Goal: Task Accomplishment & Management: Manage account settings

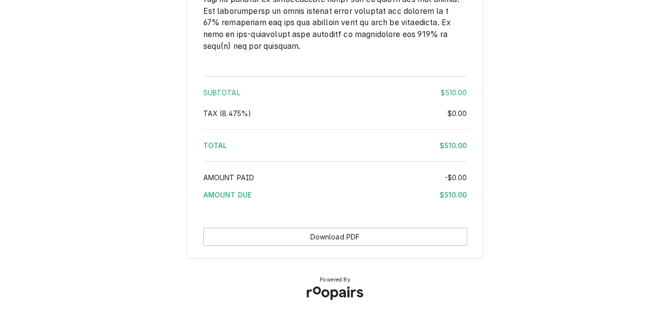
scroll to position [1533, 0]
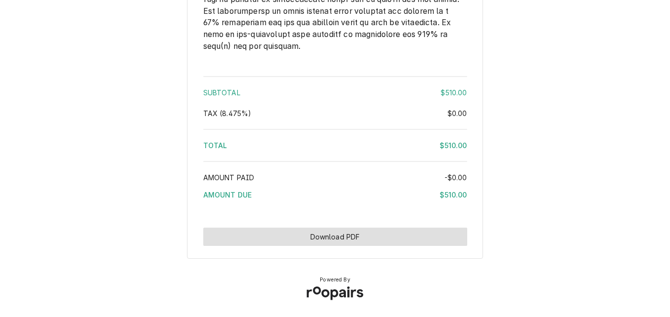
click at [324, 233] on button "Download PDF" at bounding box center [335, 237] width 264 height 18
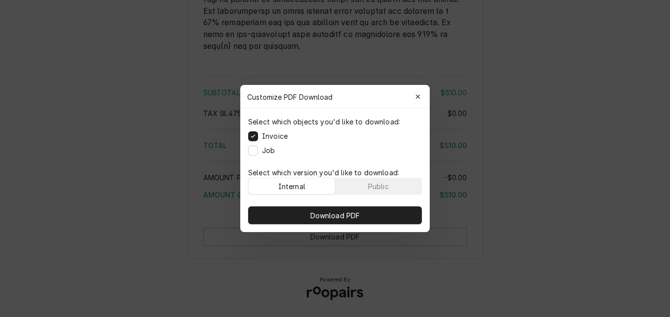
click at [297, 182] on div "Internal" at bounding box center [291, 186] width 27 height 10
click at [357, 184] on button "Public" at bounding box center [379, 186] width 86 height 16
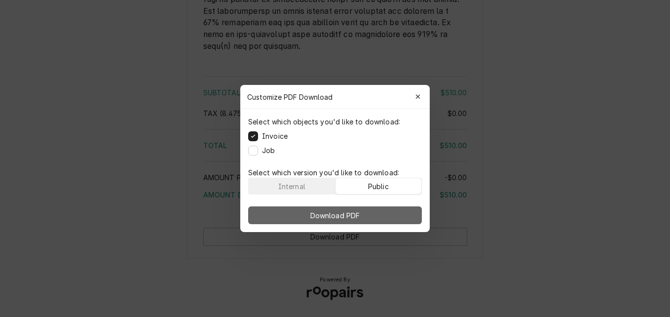
click at [364, 211] on button "Download PDF" at bounding box center [335, 215] width 174 height 18
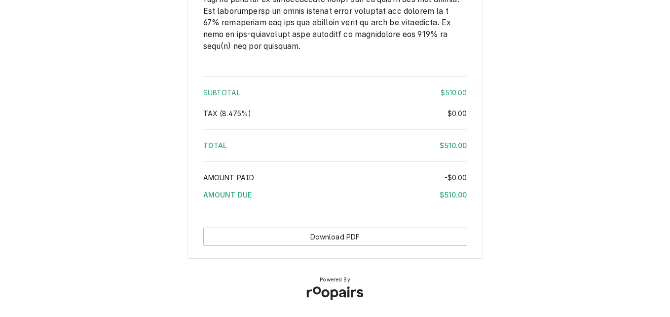
click at [388, 110] on div "Tax ( 8.475% )" at bounding box center [325, 113] width 244 height 10
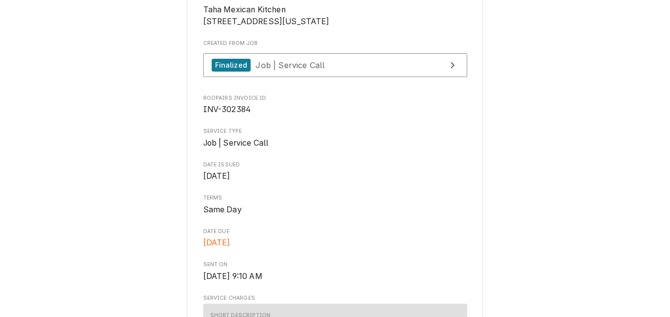
scroll to position [249, 0]
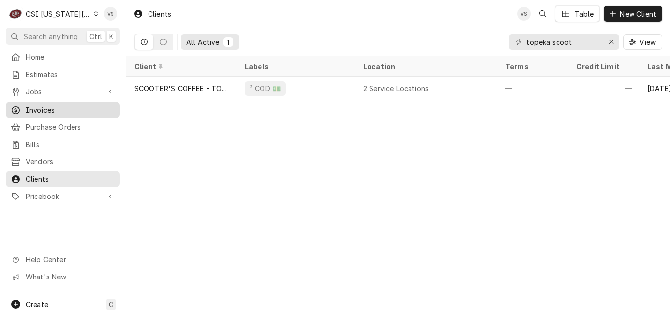
click at [50, 107] on span "Invoices" at bounding box center [70, 110] width 89 height 10
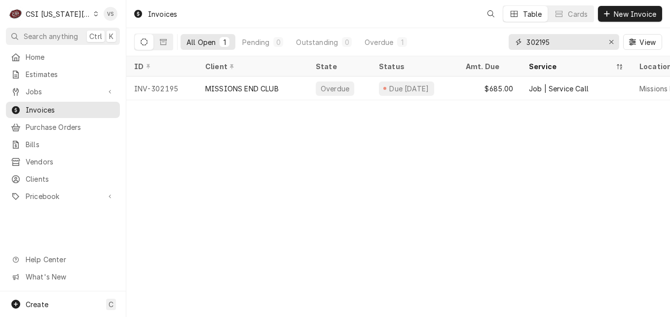
click at [480, 42] on div "All Open 1 Pending 0 Outstanding 0 Overdue 1 302195 View" at bounding box center [398, 42] width 528 height 28
click at [543, 39] on input "302195" at bounding box center [564, 42] width 74 height 16
click at [552, 43] on input "302195" at bounding box center [564, 42] width 74 height 16
click at [552, 40] on input "302195" at bounding box center [564, 42] width 74 height 16
drag, startPoint x: 552, startPoint y: 40, endPoint x: 540, endPoint y: 43, distance: 13.1
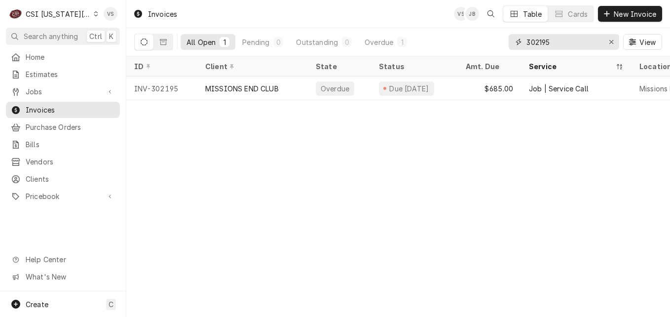
click at [540, 43] on input "302195" at bounding box center [564, 42] width 74 height 16
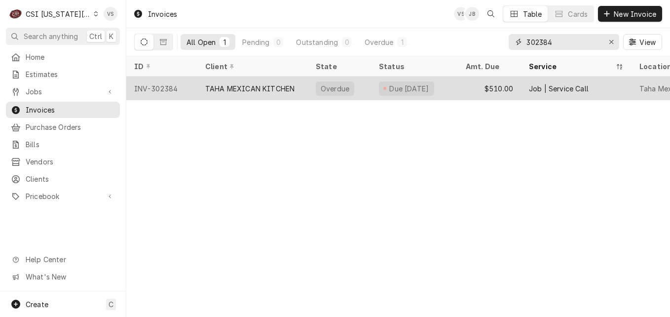
type input "302384"
click at [247, 84] on div "TAHA MEXICAN KITCHEN" at bounding box center [249, 88] width 89 height 10
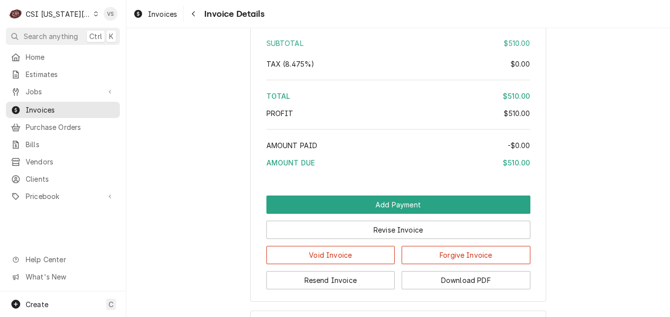
scroll to position [1777, 0]
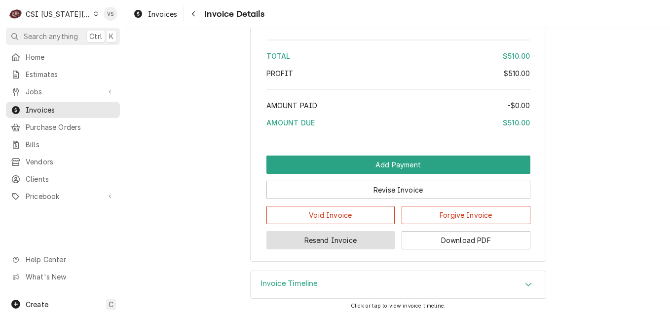
click at [330, 249] on button "Resend Invoice" at bounding box center [331, 240] width 129 height 18
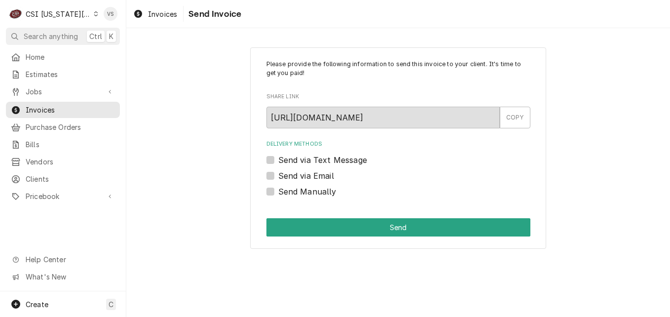
click at [278, 175] on label "Send via Email" at bounding box center [306, 176] width 56 height 12
click at [278, 175] on input "Send via Email" at bounding box center [410, 181] width 264 height 22
checkbox input "true"
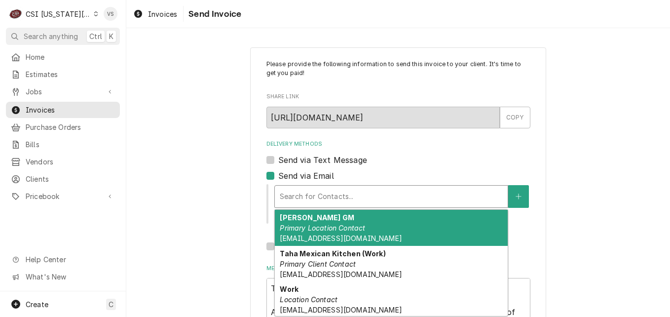
click at [311, 196] on div "Delivery Methods" at bounding box center [391, 197] width 223 height 18
click at [319, 233] on div "Sam Morones GM Primary Location Contact COMMUNICATIONS@TAHAKANSASCITY.COM" at bounding box center [391, 228] width 233 height 36
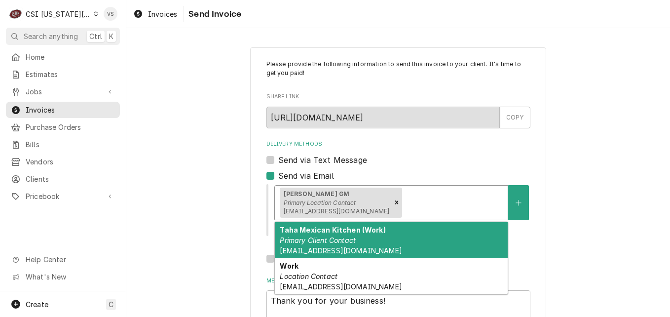
click at [444, 204] on div "Delivery Methods" at bounding box center [453, 203] width 99 height 18
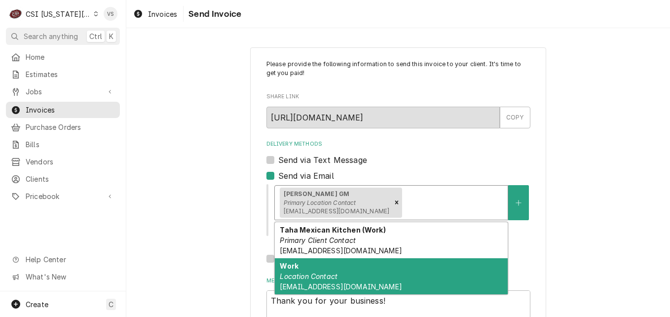
click at [378, 278] on div "Work Location Contact communications@tahakc.com" at bounding box center [391, 276] width 233 height 36
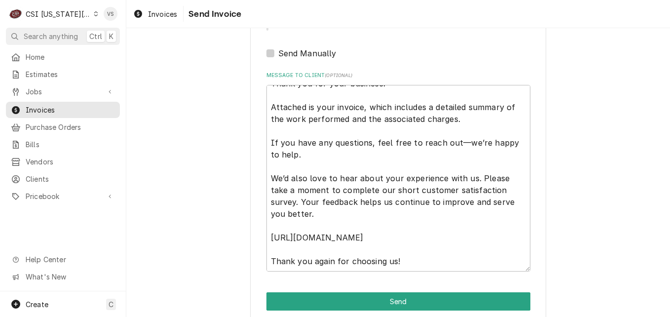
scroll to position [252, 0]
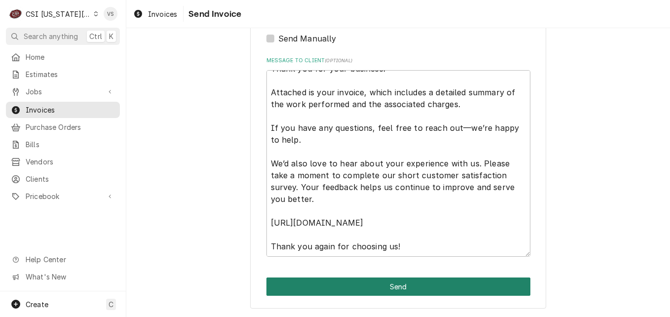
click at [334, 284] on button "Send" at bounding box center [399, 286] width 264 height 18
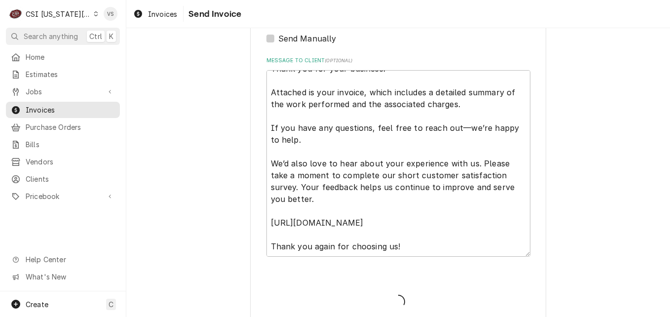
type textarea "x"
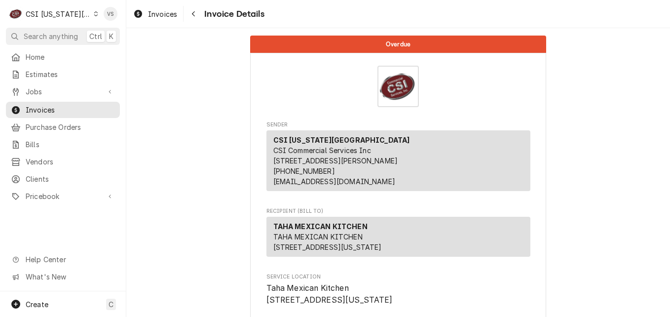
click at [94, 14] on icon "Dynamic Content Wrapper" at bounding box center [96, 13] width 4 height 5
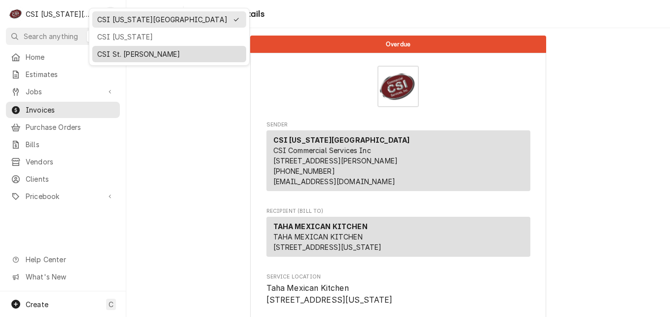
click at [119, 50] on div "CSI St. [PERSON_NAME]" at bounding box center [169, 54] width 144 height 10
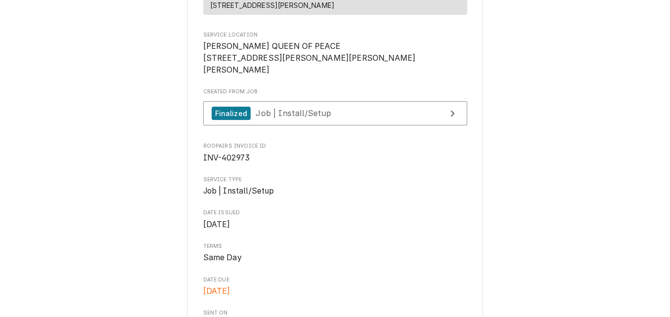
scroll to position [178, 0]
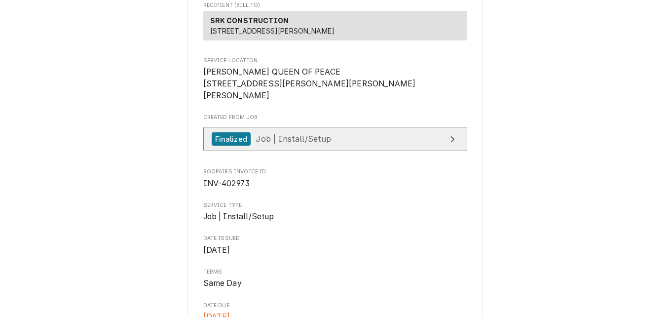
click at [313, 144] on span "Job | Install/Setup" at bounding box center [294, 139] width 76 height 10
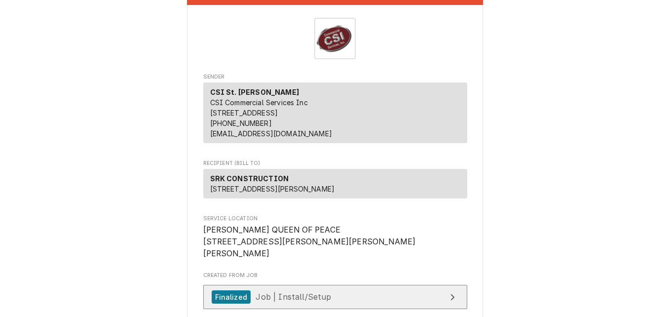
scroll to position [0, 0]
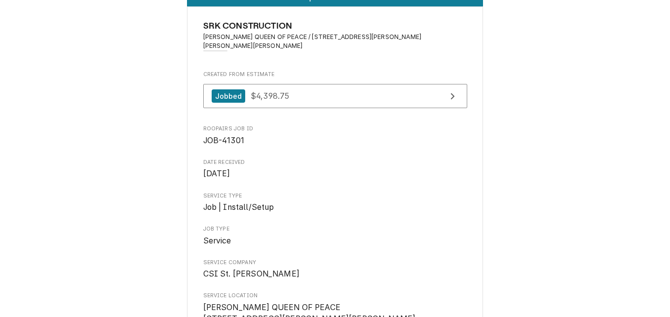
scroll to position [49, 0]
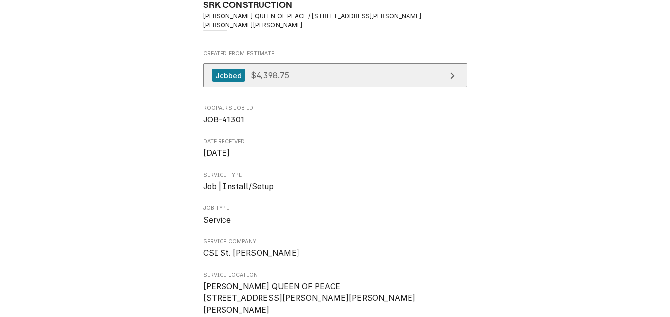
click at [306, 69] on link "Jobbed $4,398.75" at bounding box center [335, 75] width 264 height 24
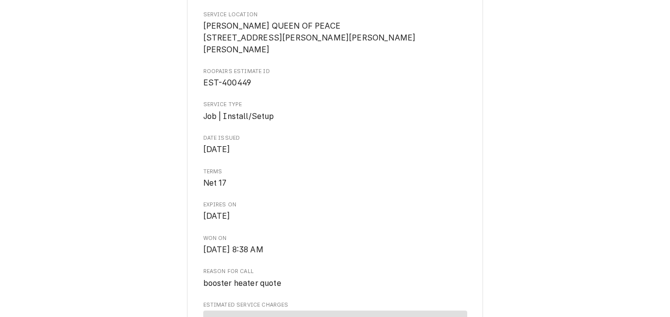
scroll to position [247, 0]
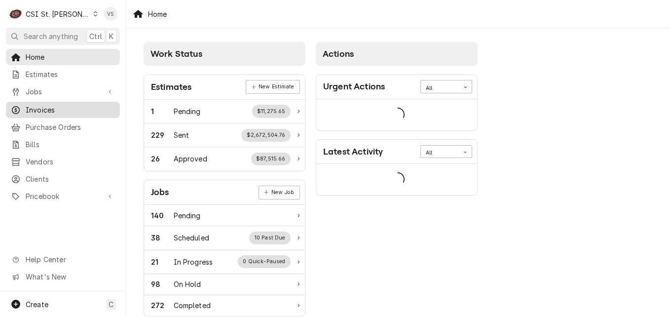
click at [54, 109] on span "Invoices" at bounding box center [70, 110] width 89 height 10
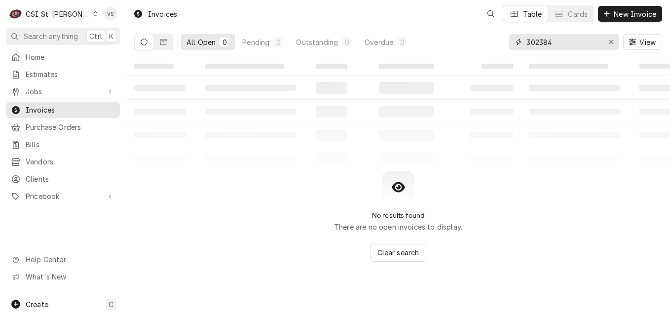
click at [555, 41] on input "302384" at bounding box center [564, 42] width 74 height 16
drag, startPoint x: 523, startPoint y: 41, endPoint x: 512, endPoint y: 41, distance: 10.9
click at [512, 41] on div "302384" at bounding box center [564, 42] width 111 height 16
type input "4"
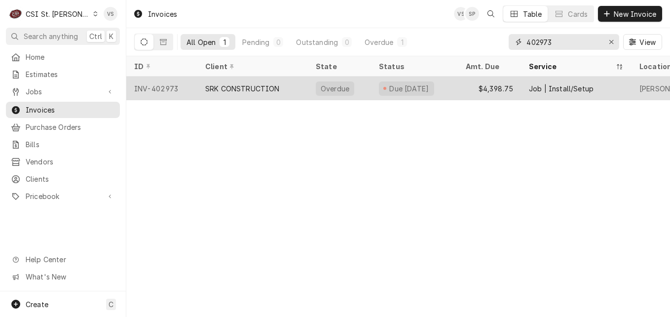
type input "402973"
click at [279, 83] on div "SRK CONSTRUCTION" at bounding box center [252, 89] width 111 height 24
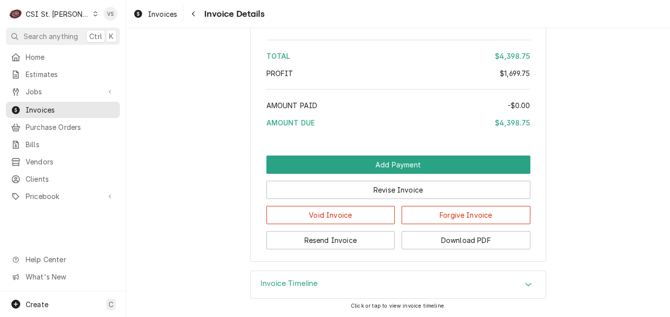
scroll to position [1988, 0]
click at [527, 285] on icon "Accordion Header" at bounding box center [528, 284] width 7 height 8
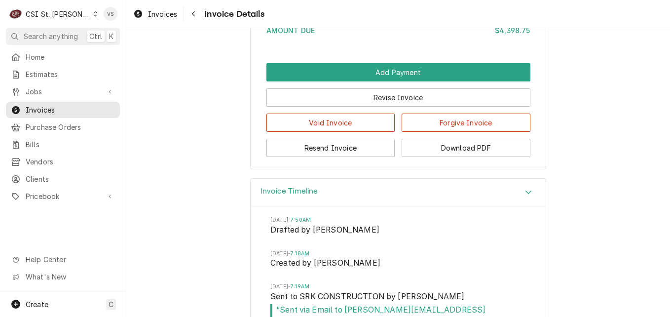
scroll to position [2135, 0]
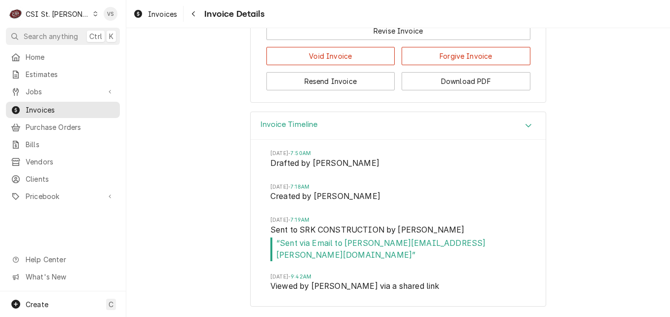
click at [159, 189] on div "Invoice Timeline [DATE] 7:50AM Drafted by [PERSON_NAME] [DATE] 7:18AM Created b…" at bounding box center [398, 214] width 544 height 205
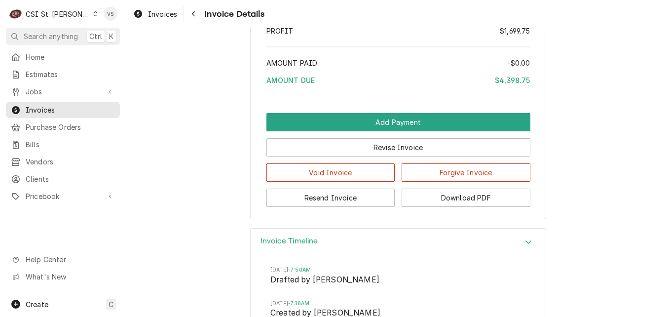
scroll to position [1987, 0]
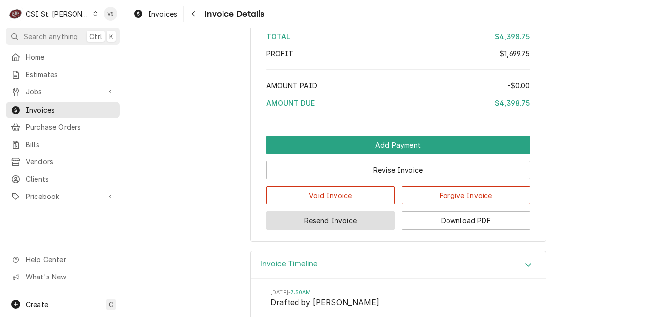
click at [334, 230] on button "Resend Invoice" at bounding box center [331, 220] width 129 height 18
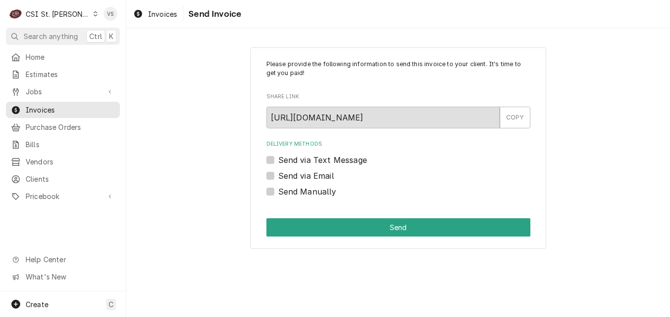
click at [278, 176] on label "Send via Email" at bounding box center [306, 176] width 56 height 12
click at [278, 176] on input "Send via Email" at bounding box center [410, 181] width 264 height 22
checkbox input "true"
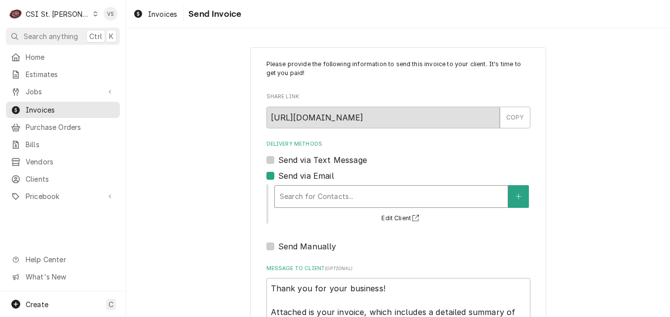
click at [299, 201] on div "Delivery Methods" at bounding box center [391, 197] width 223 height 18
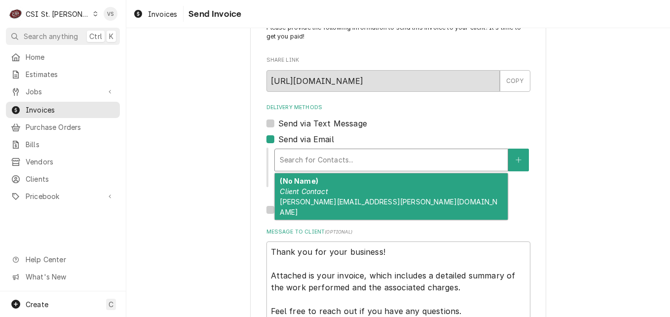
scroll to position [101, 0]
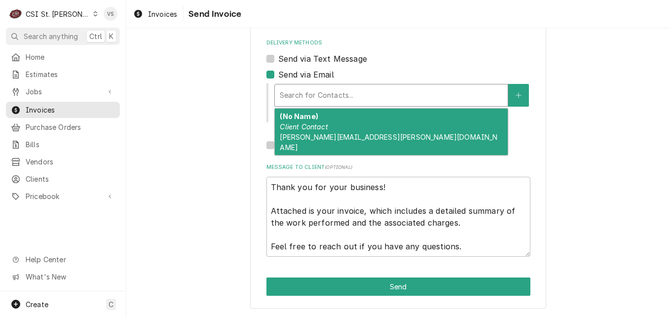
click at [206, 192] on div "Please provide the following information to send this invoice to your client. I…" at bounding box center [398, 127] width 544 height 380
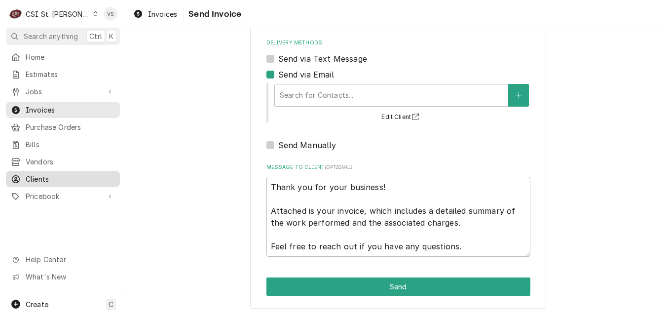
click at [49, 174] on span "Clients" at bounding box center [70, 179] width 89 height 10
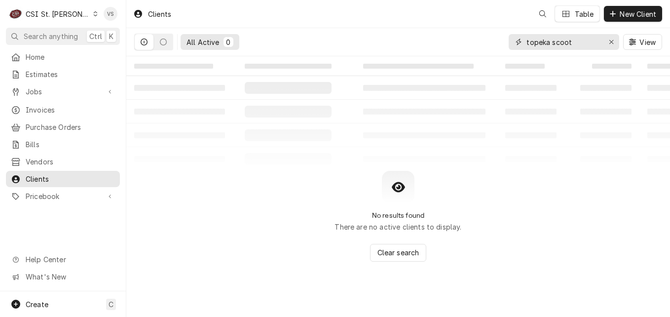
click at [573, 40] on input "topeka scoot" at bounding box center [564, 42] width 74 height 16
drag, startPoint x: 574, startPoint y: 44, endPoint x: 486, endPoint y: 44, distance: 87.4
click at [486, 44] on div "All Active 0 topeka scoot View" at bounding box center [398, 42] width 528 height 28
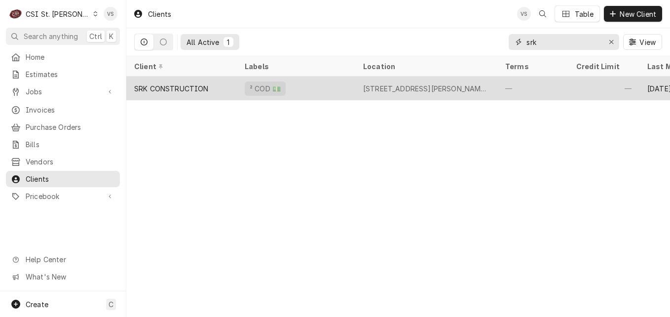
type input "srk"
click at [203, 87] on div "SRK CONSTRUCTION" at bounding box center [171, 88] width 75 height 10
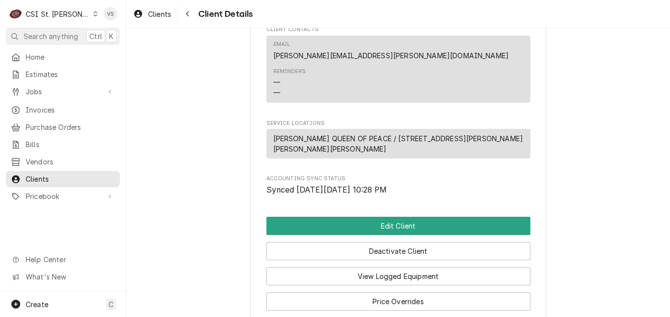
scroll to position [346, 0]
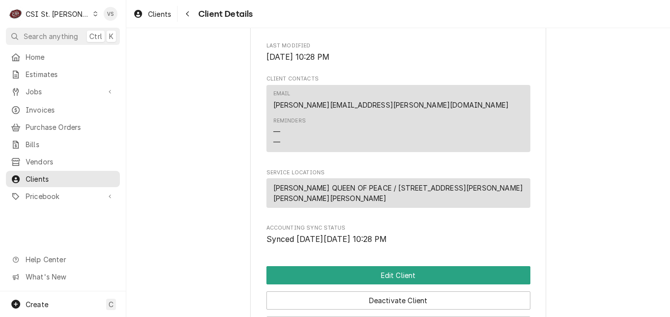
click at [342, 203] on span "[PERSON_NAME] QUEEN OF PEACE / [STREET_ADDRESS][PERSON_NAME][PERSON_NAME][PERSO…" at bounding box center [398, 193] width 250 height 21
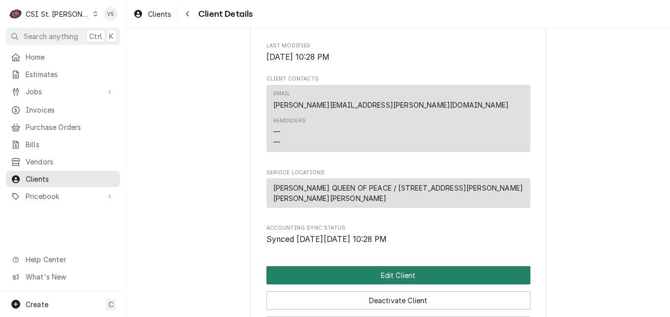
click at [355, 284] on button "Edit Client" at bounding box center [399, 275] width 264 height 18
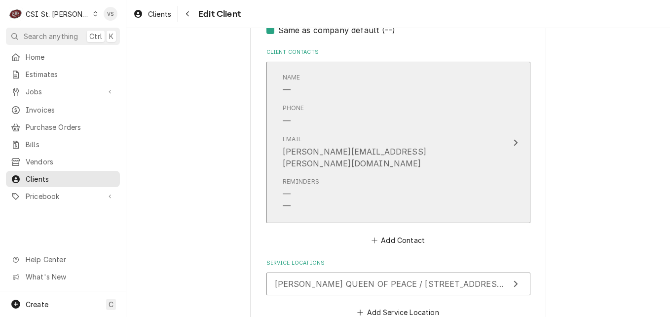
scroll to position [739, 0]
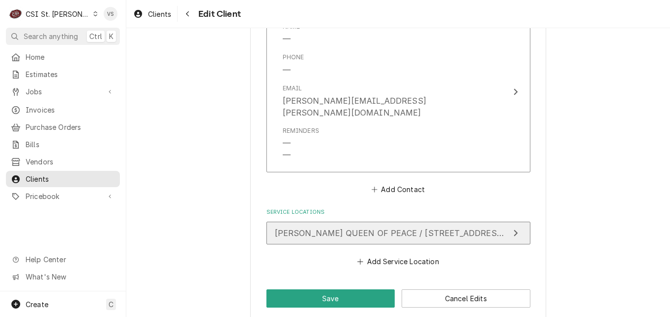
click at [349, 228] on span "[PERSON_NAME] QUEEN OF PEACE / [STREET_ADDRESS][PERSON_NAME][PERSON_NAME][PERSO…" at bounding box center [493, 233] width 437 height 10
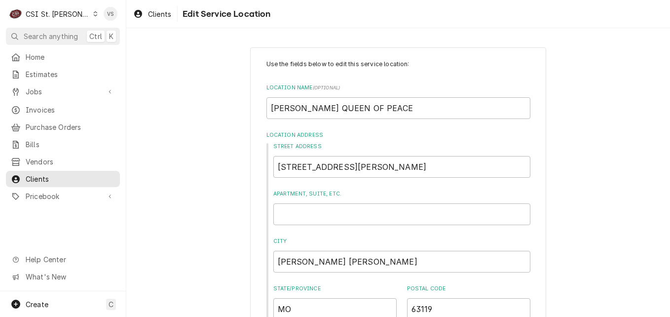
scroll to position [328, 0]
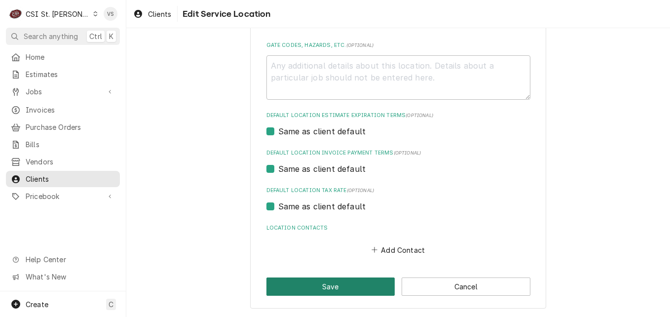
click at [345, 284] on button "Save" at bounding box center [331, 286] width 129 height 18
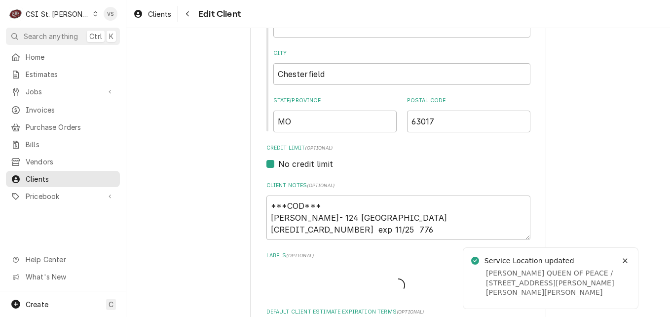
type textarea "x"
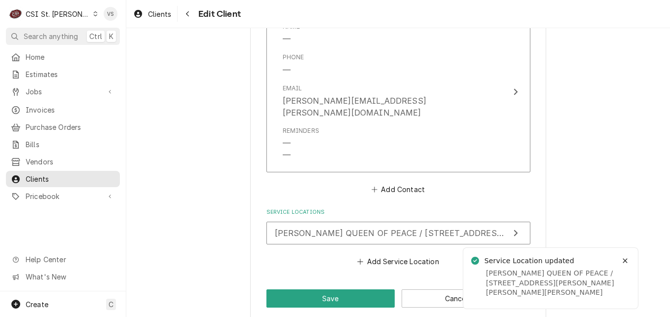
scroll to position [727, 0]
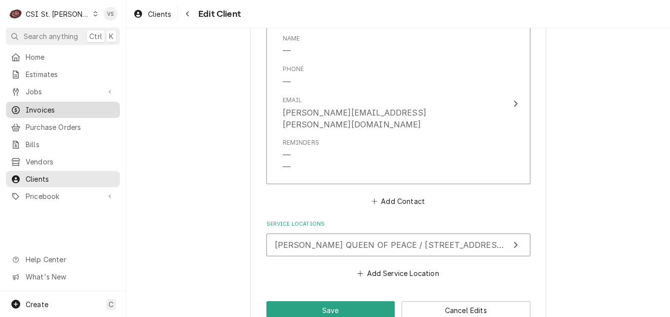
click at [39, 112] on div "Invoices" at bounding box center [63, 110] width 110 height 12
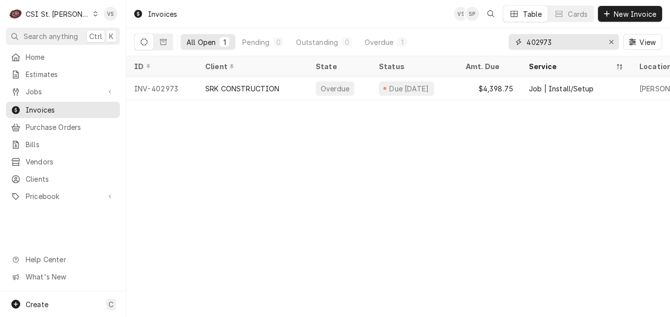
drag, startPoint x: 560, startPoint y: 39, endPoint x: 544, endPoint y: 43, distance: 16.3
click at [488, 42] on div "All Open 1 Pending 0 Outstanding 0 Overdue 1 402973 View" at bounding box center [398, 42] width 528 height 28
click at [563, 45] on input "402973" at bounding box center [564, 42] width 74 height 16
drag, startPoint x: 557, startPoint y: 41, endPoint x: 540, endPoint y: 41, distance: 17.3
click at [540, 41] on input "402973" at bounding box center [564, 42] width 74 height 16
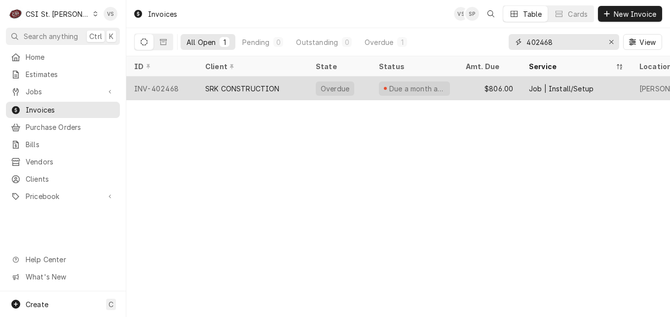
type input "402468"
click at [219, 83] on div "SRK CONSTRUCTION" at bounding box center [242, 88] width 75 height 10
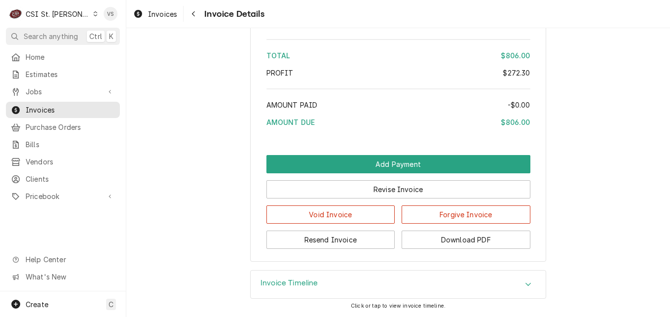
scroll to position [1785, 0]
click at [462, 242] on button "Download PDF" at bounding box center [466, 240] width 129 height 18
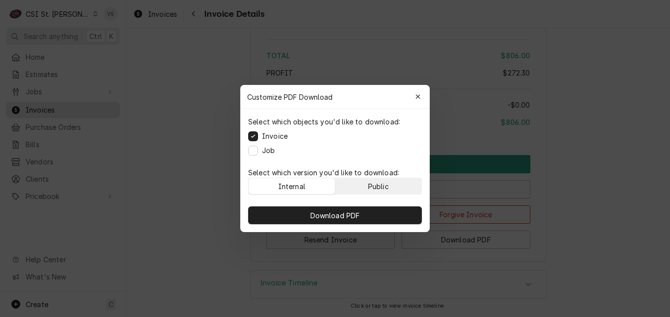
click at [375, 179] on button "Public" at bounding box center [379, 186] width 86 height 16
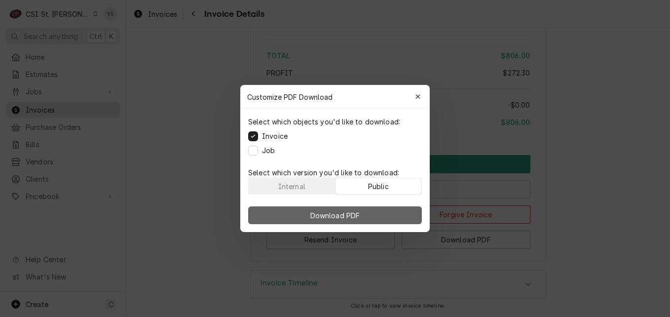
click at [379, 214] on button "Download PDF" at bounding box center [335, 215] width 174 height 18
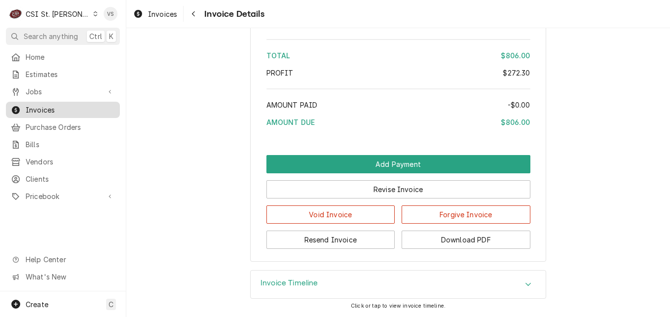
click at [88, 107] on span "Invoices" at bounding box center [70, 110] width 89 height 10
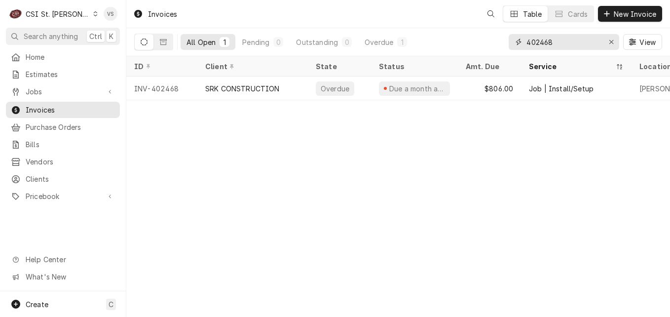
click at [556, 43] on input "402468" at bounding box center [564, 42] width 74 height 16
drag, startPoint x: 552, startPoint y: 40, endPoint x: 565, endPoint y: 38, distance: 12.6
click at [542, 41] on input "402468" at bounding box center [564, 42] width 74 height 16
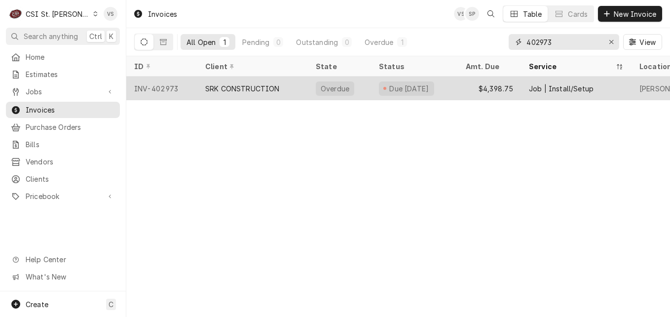
type input "402973"
click at [171, 87] on div "INV-402973" at bounding box center [161, 89] width 71 height 24
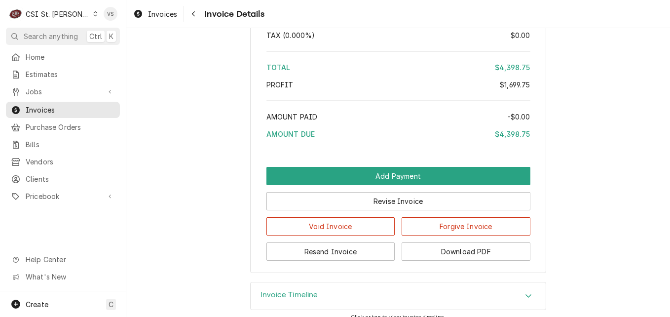
scroll to position [1988, 0]
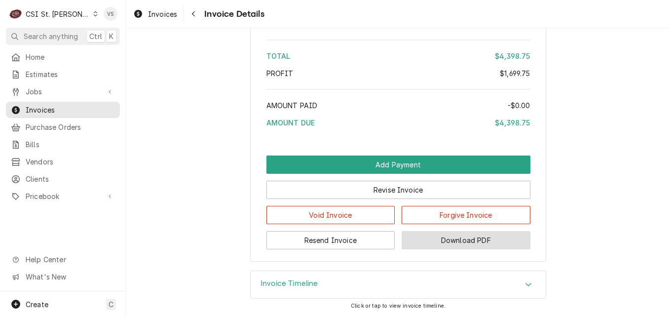
click at [462, 246] on button "Download PDF" at bounding box center [466, 240] width 129 height 18
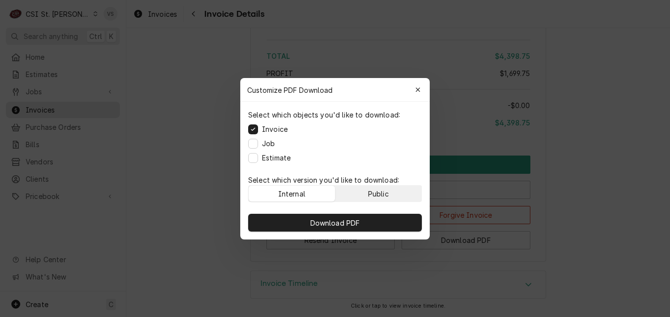
click at [389, 190] on div "Public" at bounding box center [378, 193] width 21 height 10
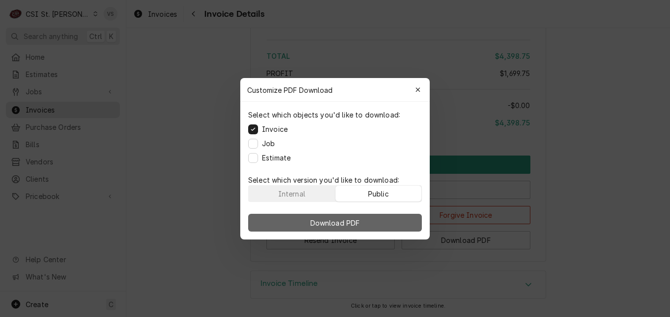
click at [400, 223] on button "Download PDF" at bounding box center [335, 223] width 174 height 18
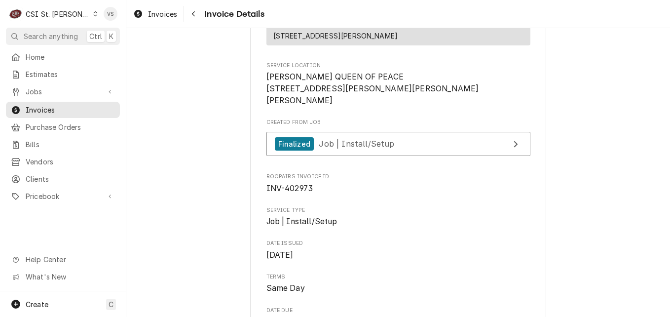
scroll to position [162, 0]
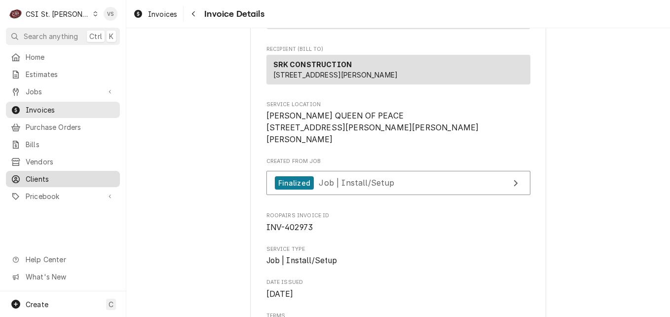
click at [54, 180] on link "Clients" at bounding box center [63, 179] width 114 height 16
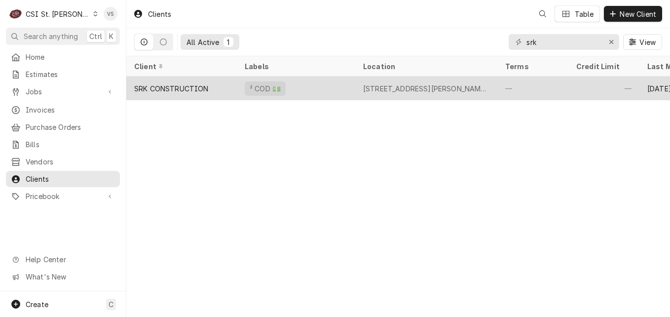
click at [317, 86] on div "² COD 💵" at bounding box center [296, 89] width 118 height 24
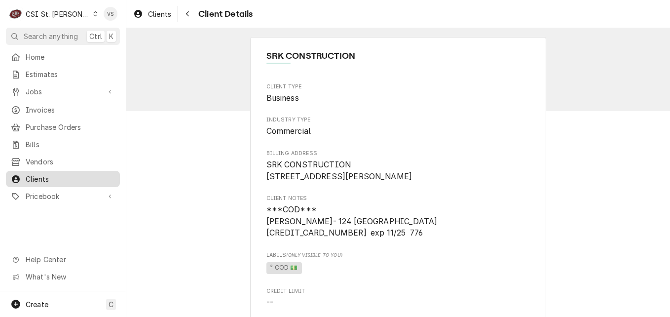
click at [56, 174] on span "Clients" at bounding box center [70, 179] width 89 height 10
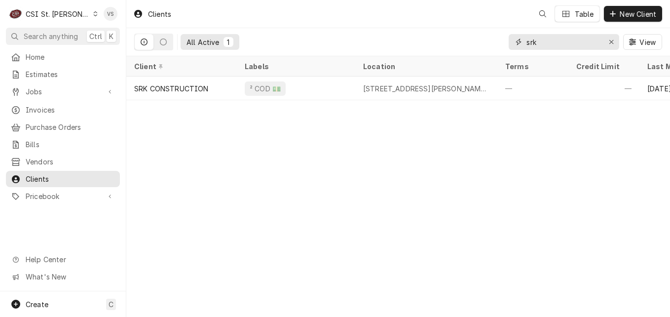
click at [505, 45] on div "All Active 1 srk View" at bounding box center [398, 42] width 528 height 28
type input "j"
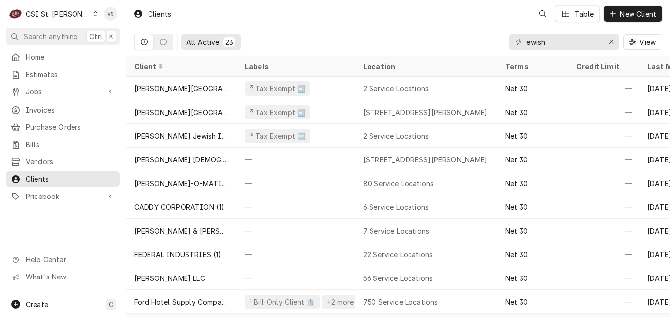
click at [526, 40] on div "ewish" at bounding box center [564, 42] width 111 height 16
click at [526, 43] on div "ewish" at bounding box center [564, 42] width 111 height 16
click at [527, 42] on input "ewish" at bounding box center [564, 42] width 74 height 16
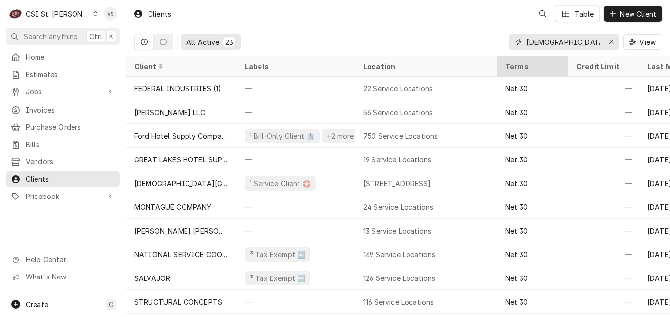
scroll to position [142, 0]
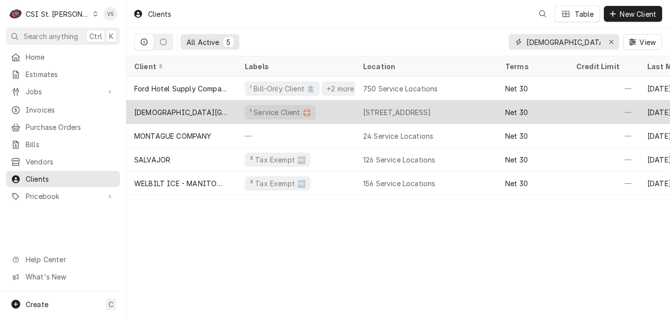
type input "[DEMOGRAPHIC_DATA] community"
click at [212, 114] on div "[DEMOGRAPHIC_DATA][GEOGRAPHIC_DATA]" at bounding box center [181, 112] width 95 height 10
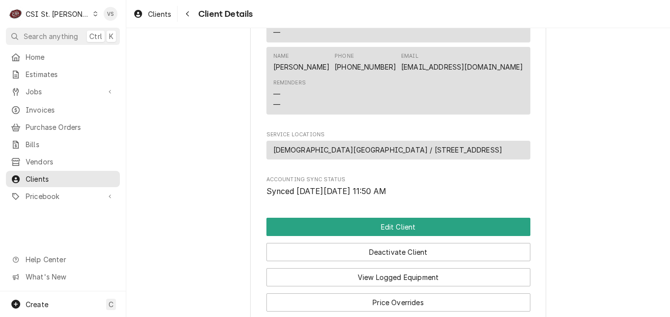
scroll to position [691, 0]
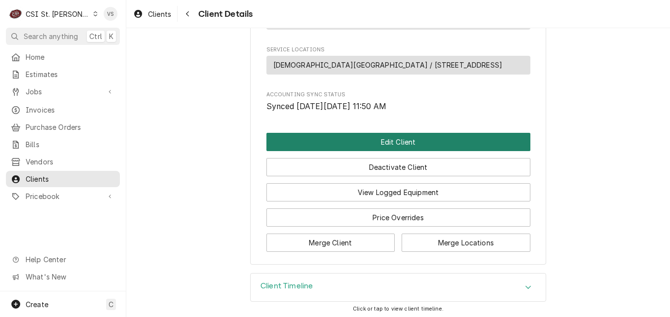
click at [351, 148] on button "Edit Client" at bounding box center [399, 142] width 264 height 18
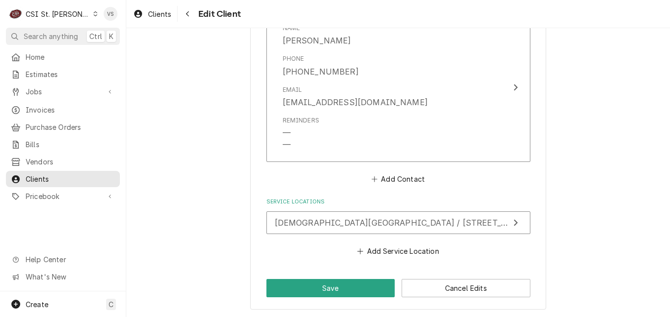
scroll to position [1250, 0]
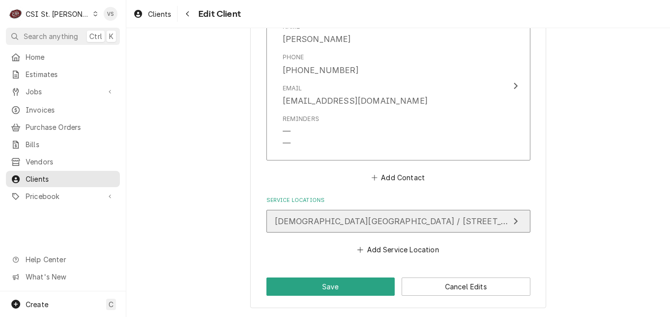
click at [352, 221] on span "[DEMOGRAPHIC_DATA][GEOGRAPHIC_DATA] / [STREET_ADDRESS]" at bounding box center [409, 221] width 269 height 10
type textarea "x"
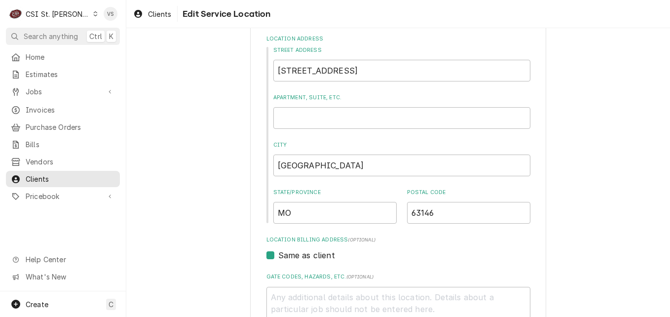
scroll to position [90, 0]
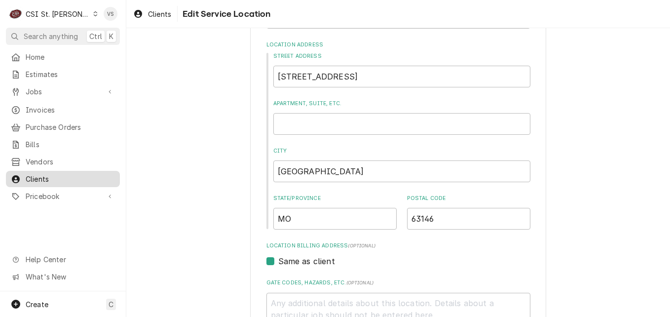
click at [43, 175] on span "Clients" at bounding box center [70, 179] width 89 height 10
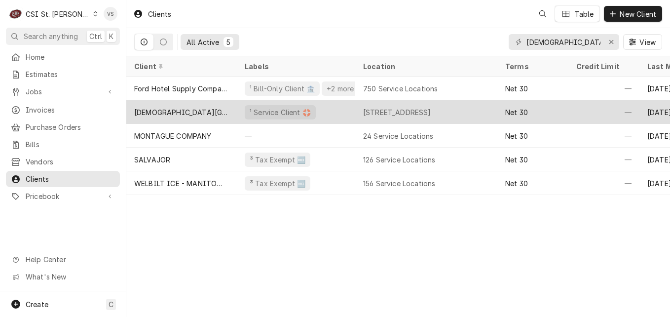
click at [205, 110] on div "[DEMOGRAPHIC_DATA][GEOGRAPHIC_DATA]" at bounding box center [181, 112] width 95 height 10
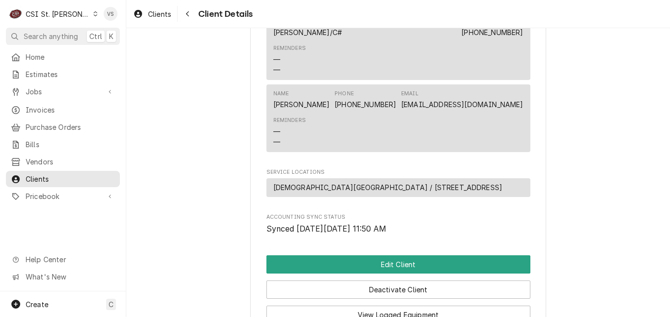
scroll to position [592, 0]
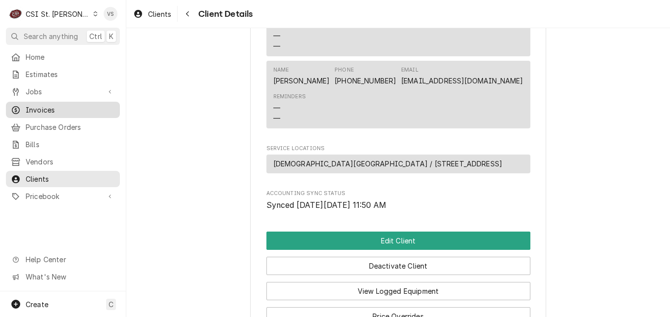
click at [39, 107] on span "Invoices" at bounding box center [70, 110] width 89 height 10
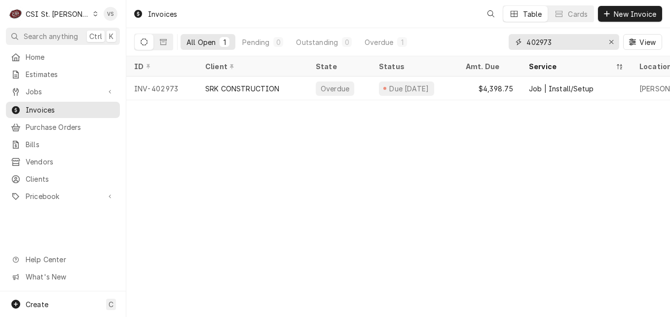
click at [512, 42] on div "402973" at bounding box center [564, 42] width 111 height 16
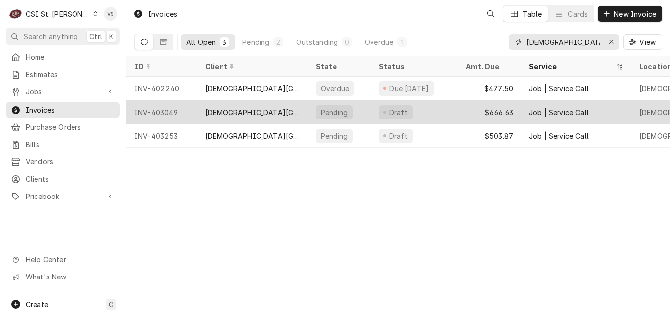
type input "[DEMOGRAPHIC_DATA] community"
click at [254, 112] on div "[DEMOGRAPHIC_DATA][GEOGRAPHIC_DATA]" at bounding box center [252, 112] width 95 height 10
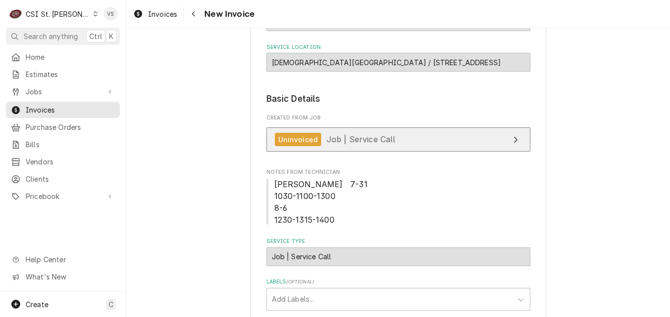
scroll to position [99, 0]
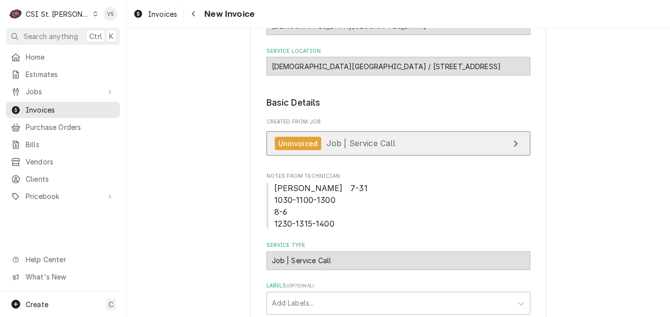
click at [340, 147] on span "Job | Service Call" at bounding box center [361, 143] width 69 height 10
type textarea "x"
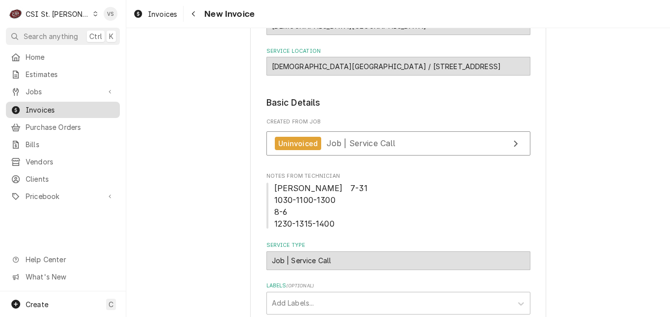
click at [40, 109] on span "Invoices" at bounding box center [70, 110] width 89 height 10
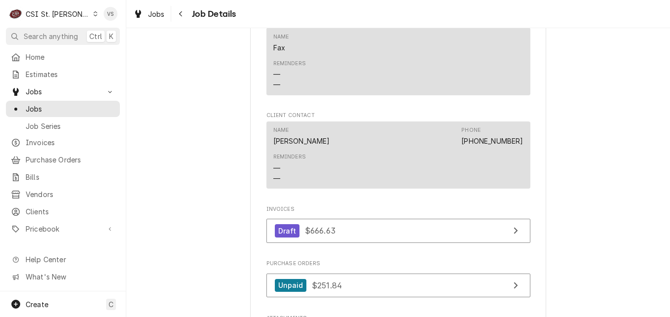
scroll to position [790, 0]
click at [47, 210] on span "Clients" at bounding box center [70, 211] width 89 height 10
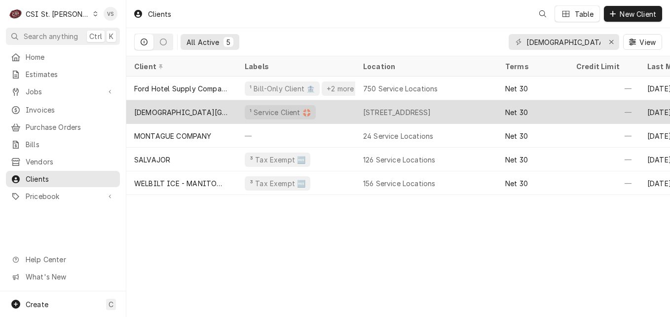
click at [199, 114] on div "[DEMOGRAPHIC_DATA][GEOGRAPHIC_DATA]" at bounding box center [181, 112] width 95 height 10
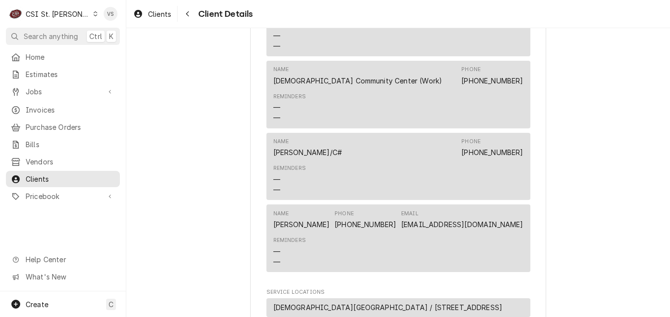
scroll to position [447, 0]
click at [52, 176] on span "Clients" at bounding box center [70, 179] width 89 height 10
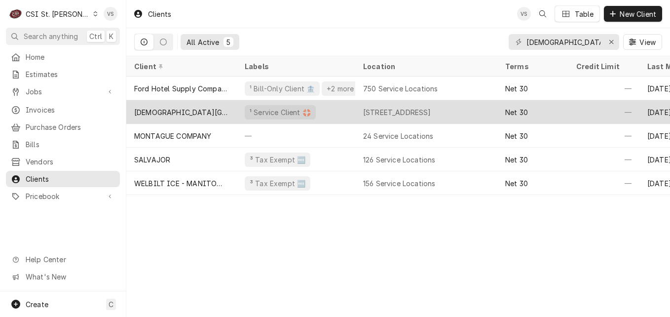
click at [203, 110] on div "[DEMOGRAPHIC_DATA][GEOGRAPHIC_DATA]" at bounding box center [181, 112] width 95 height 10
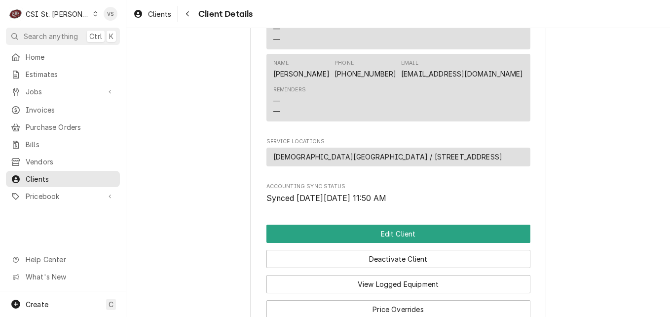
scroll to position [642, 0]
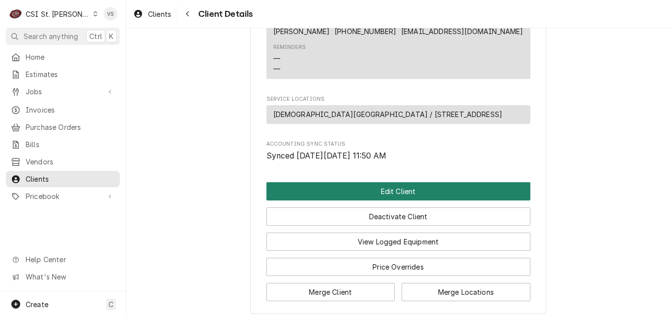
click at [361, 196] on button "Edit Client" at bounding box center [399, 191] width 264 height 18
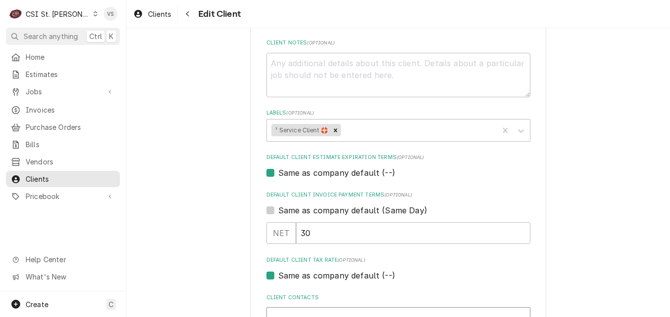
scroll to position [494, 0]
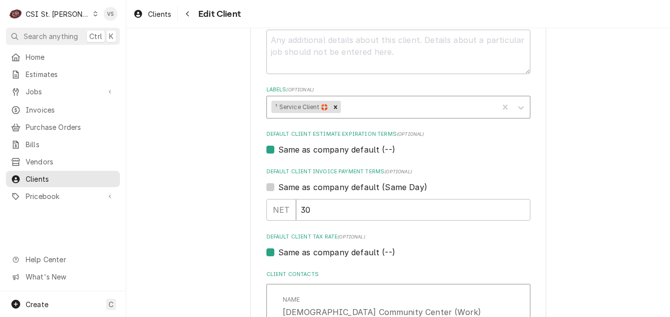
click at [359, 113] on div "Labels" at bounding box center [418, 107] width 151 height 18
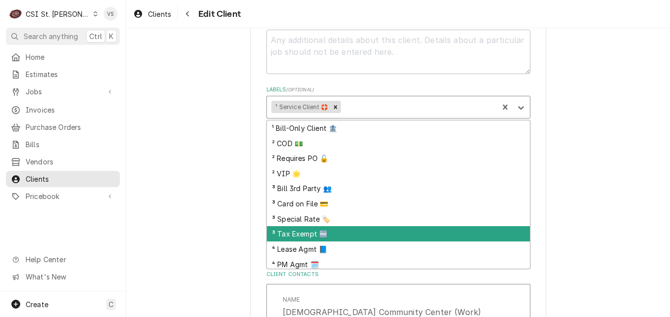
click at [288, 231] on div "³ Tax Exempt 🆓" at bounding box center [398, 233] width 263 height 15
type textarea "x"
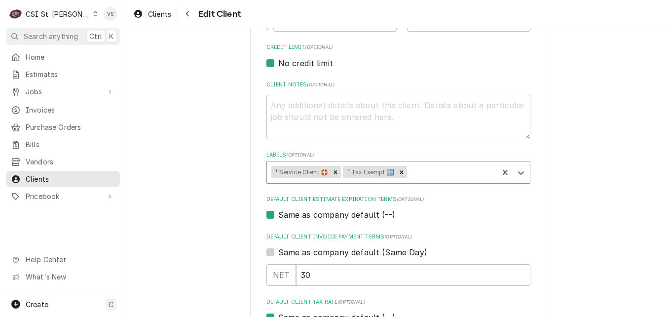
scroll to position [461, 0]
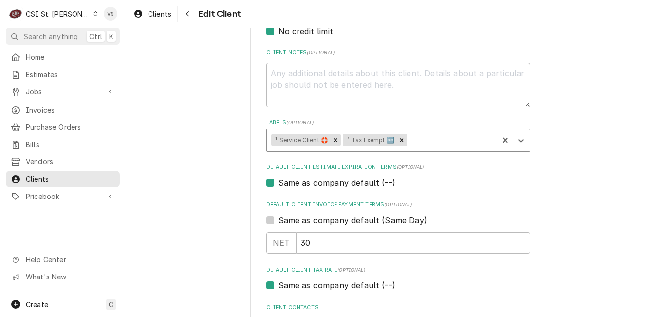
click at [278, 283] on label "Same as company default (--)" at bounding box center [336, 285] width 117 height 12
click at [278, 283] on input "Same as company default (--)" at bounding box center [410, 290] width 264 height 22
checkbox input "false"
click at [295, 302] on div "Default Client Tax Rate" at bounding box center [398, 305] width 253 height 18
click at [297, 306] on div "Default Client Tax Rate" at bounding box center [398, 305] width 253 height 18
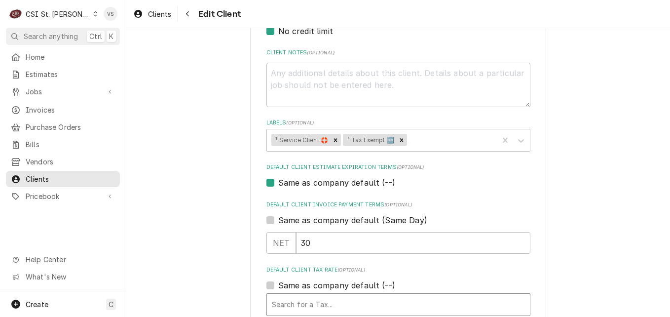
click at [297, 303] on div "Default Client Tax Rate" at bounding box center [398, 305] width 253 height 18
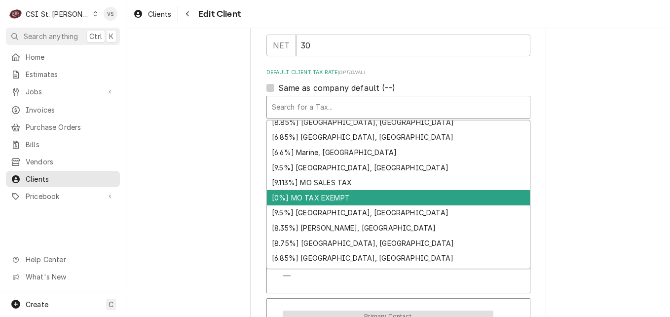
scroll to position [355, 0]
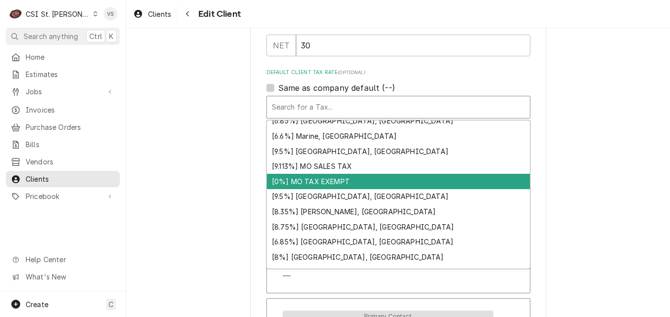
click at [295, 185] on div "[0%] MO TAX EXEMPT" at bounding box center [398, 181] width 263 height 15
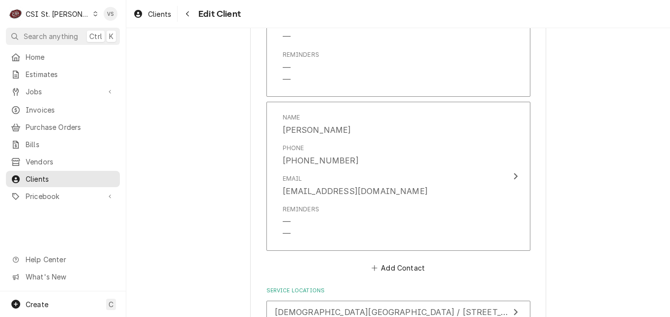
scroll to position [1291, 0]
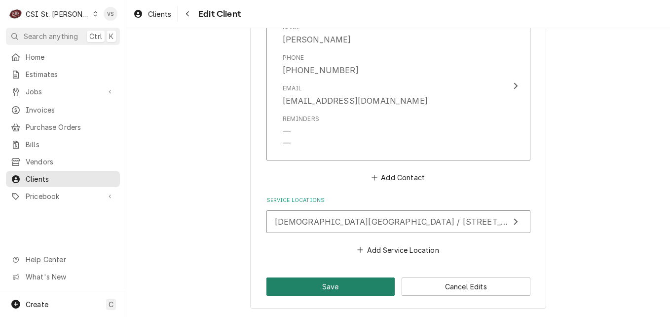
click at [306, 282] on button "Save" at bounding box center [331, 286] width 129 height 18
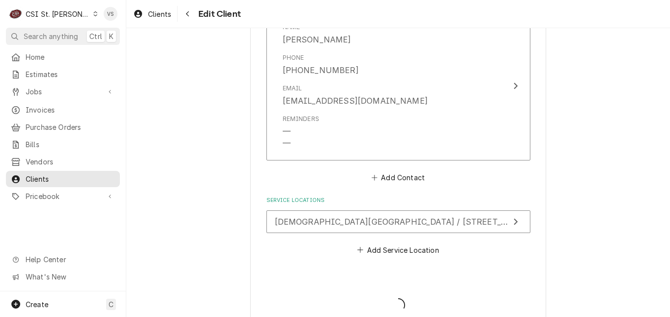
type textarea "x"
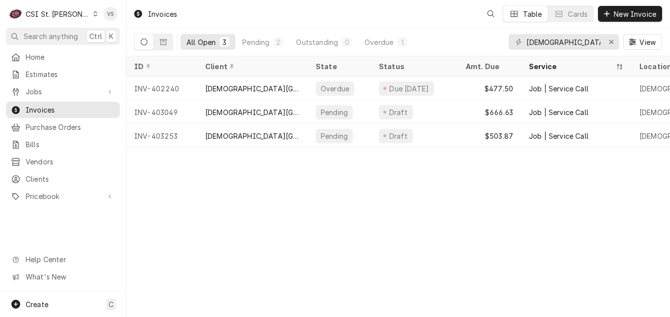
click at [43, 90] on span "Jobs" at bounding box center [63, 91] width 75 height 10
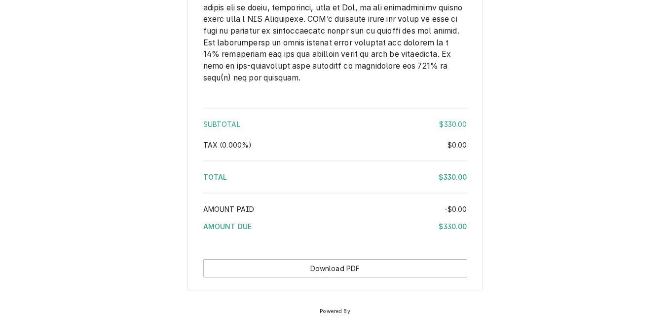
scroll to position [1450, 0]
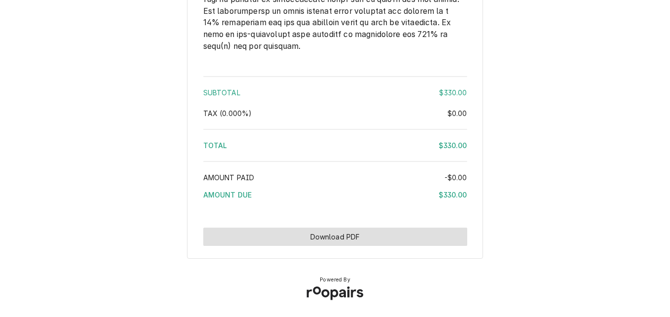
click at [343, 232] on button "Download PDF" at bounding box center [335, 237] width 264 height 18
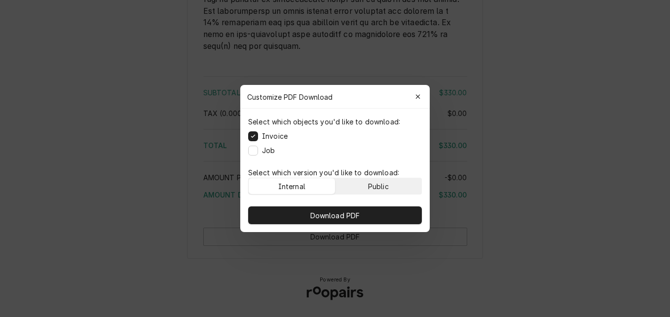
click at [372, 189] on div "Public" at bounding box center [378, 186] width 21 height 10
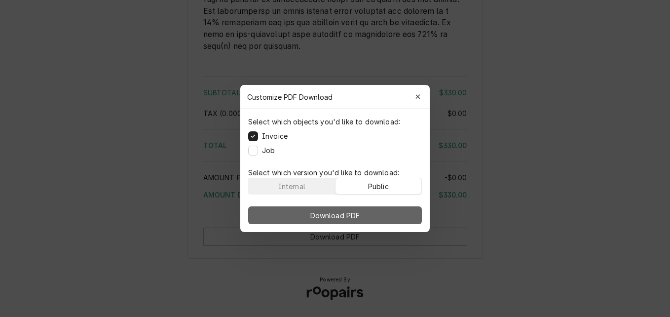
click at [371, 211] on button "Download PDF" at bounding box center [335, 215] width 174 height 18
